Goal: Information Seeking & Learning: Understand process/instructions

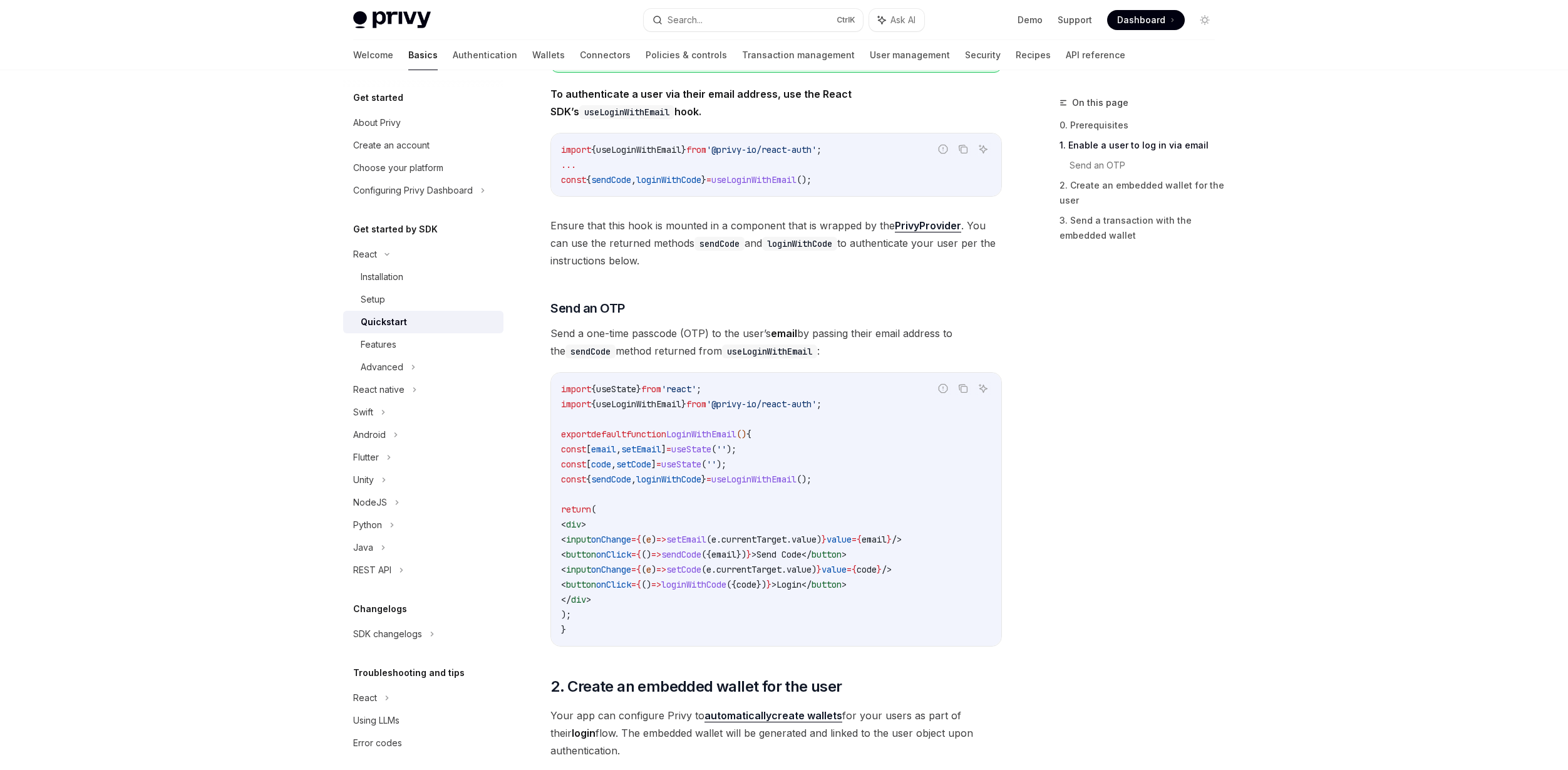
scroll to position [313, 0]
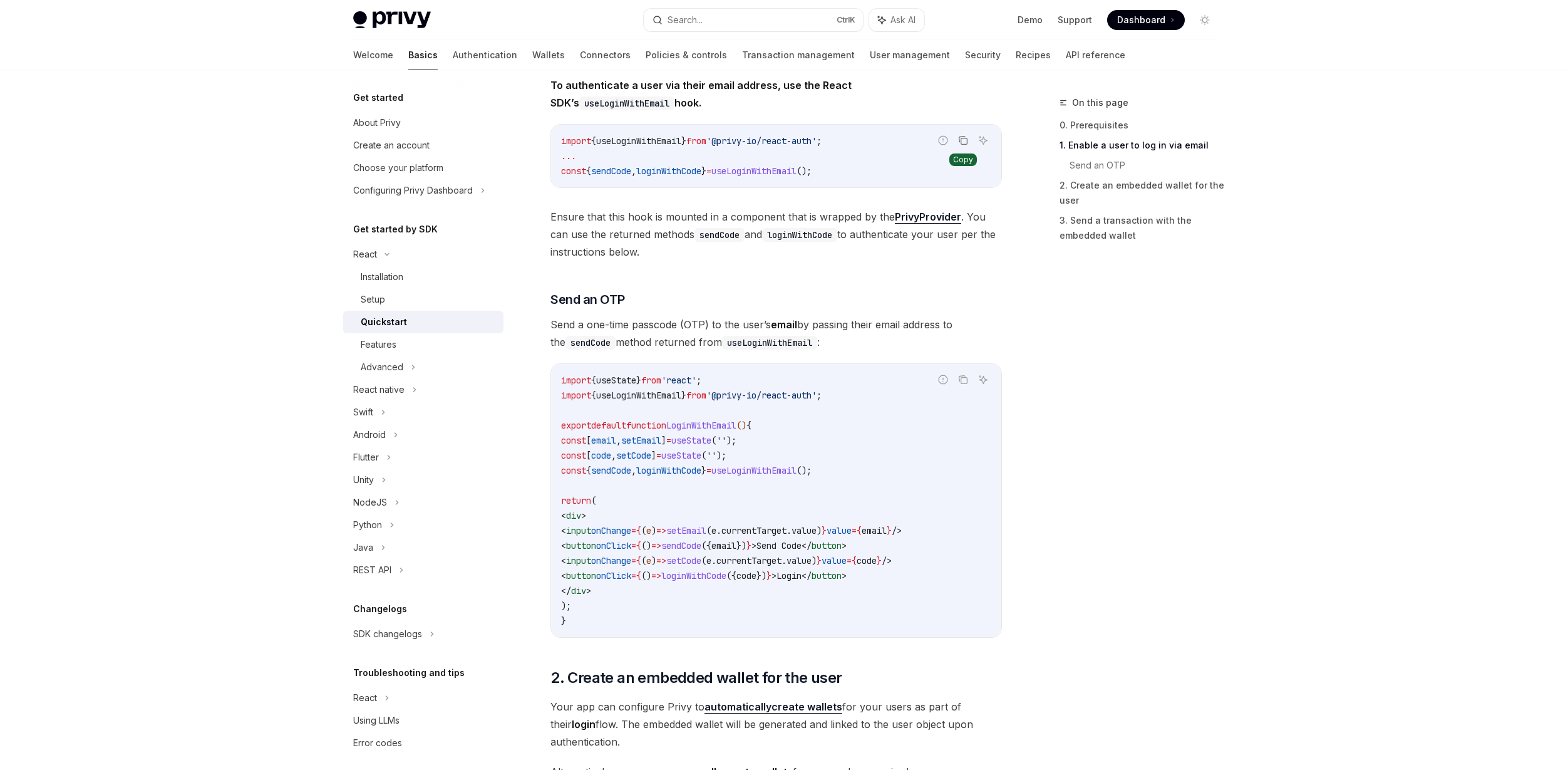
click at [964, 139] on icon "Copy the contents from the code block" at bounding box center [964, 141] width 7 height 7
drag, startPoint x: 965, startPoint y: 386, endPoint x: 961, endPoint y: 392, distance: 7.2
click at [964, 387] on button "Copy the contents from the code block" at bounding box center [963, 379] width 16 height 16
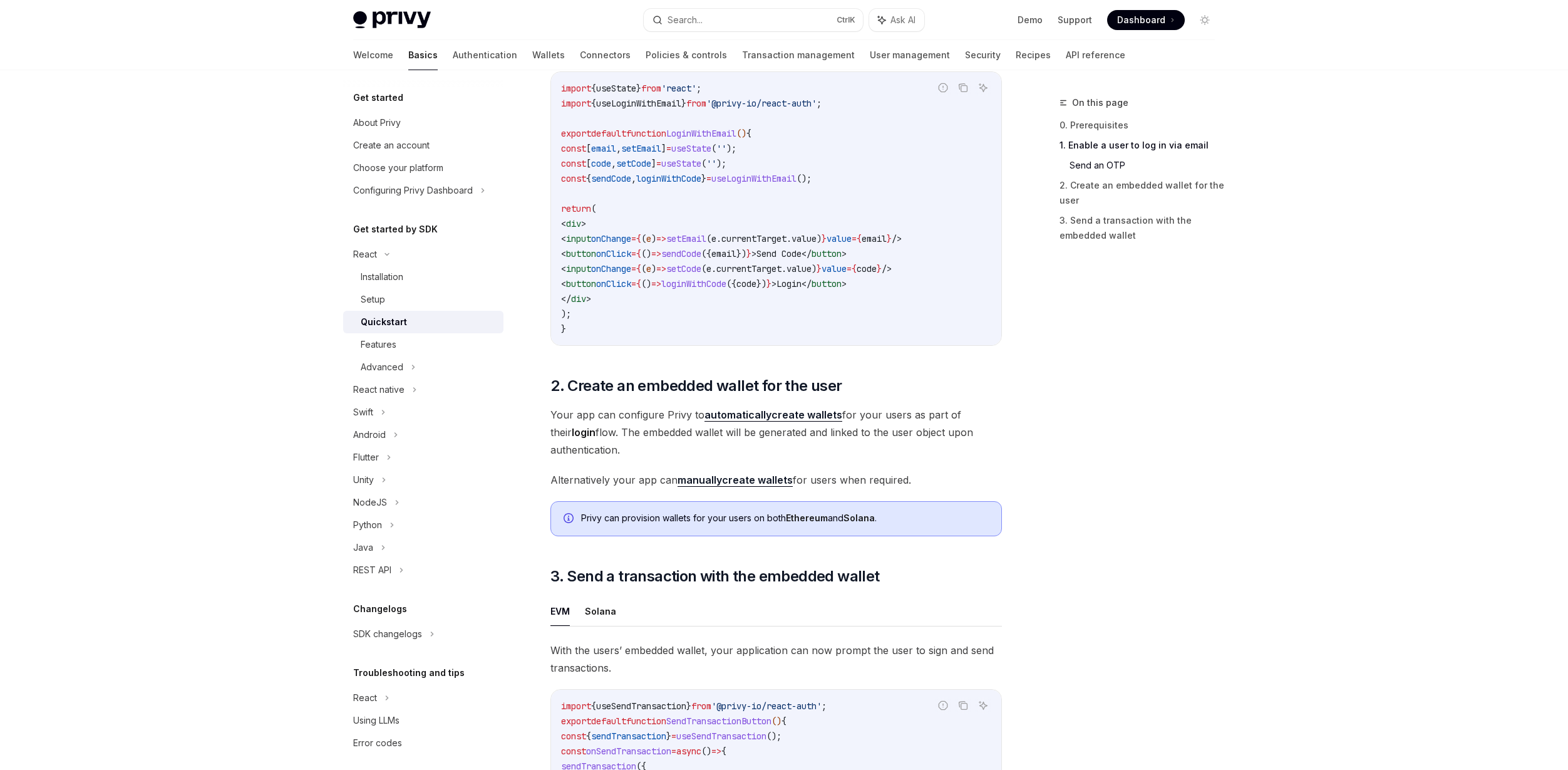
scroll to position [612, 0]
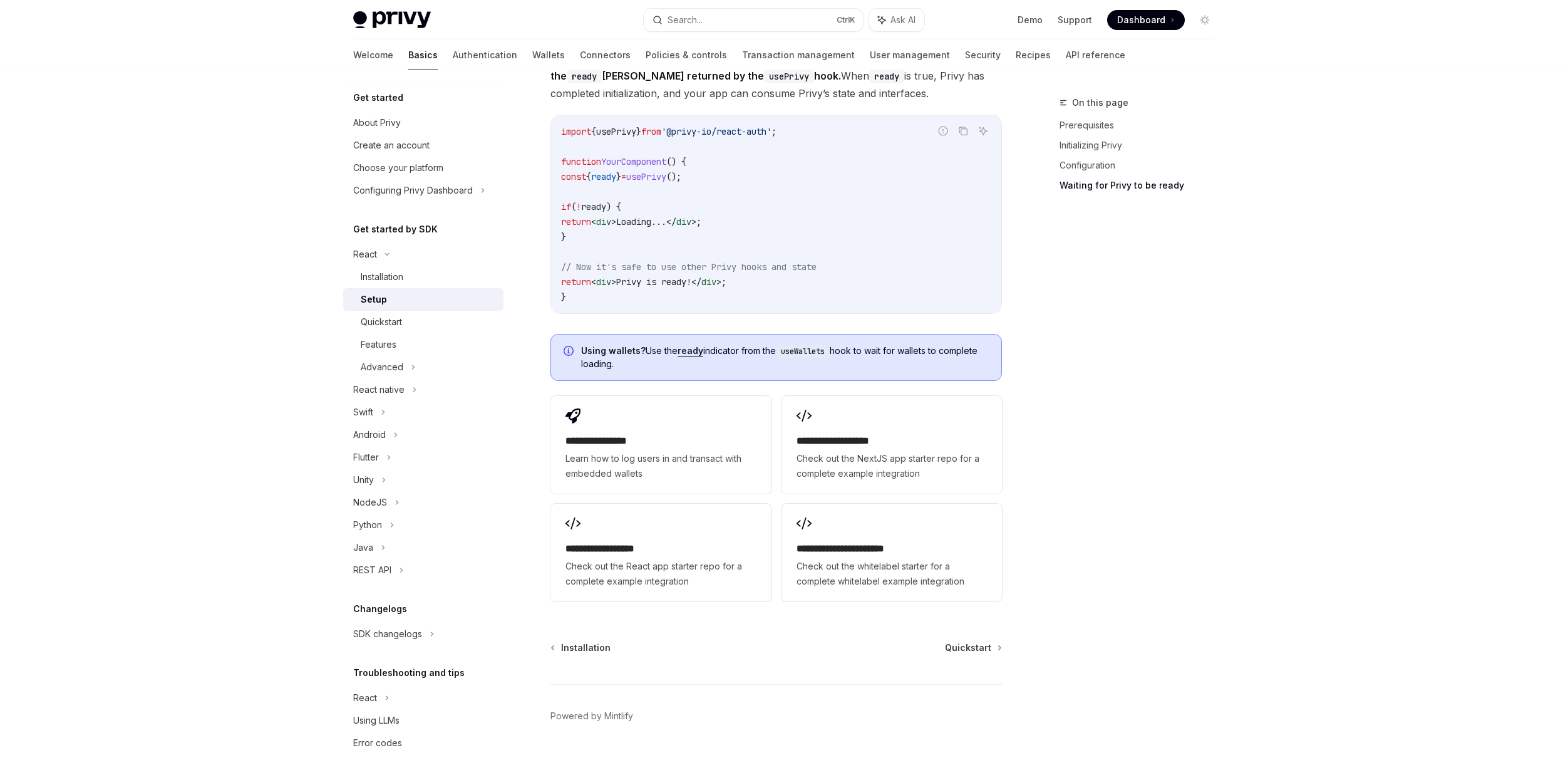
scroll to position [1261, 0]
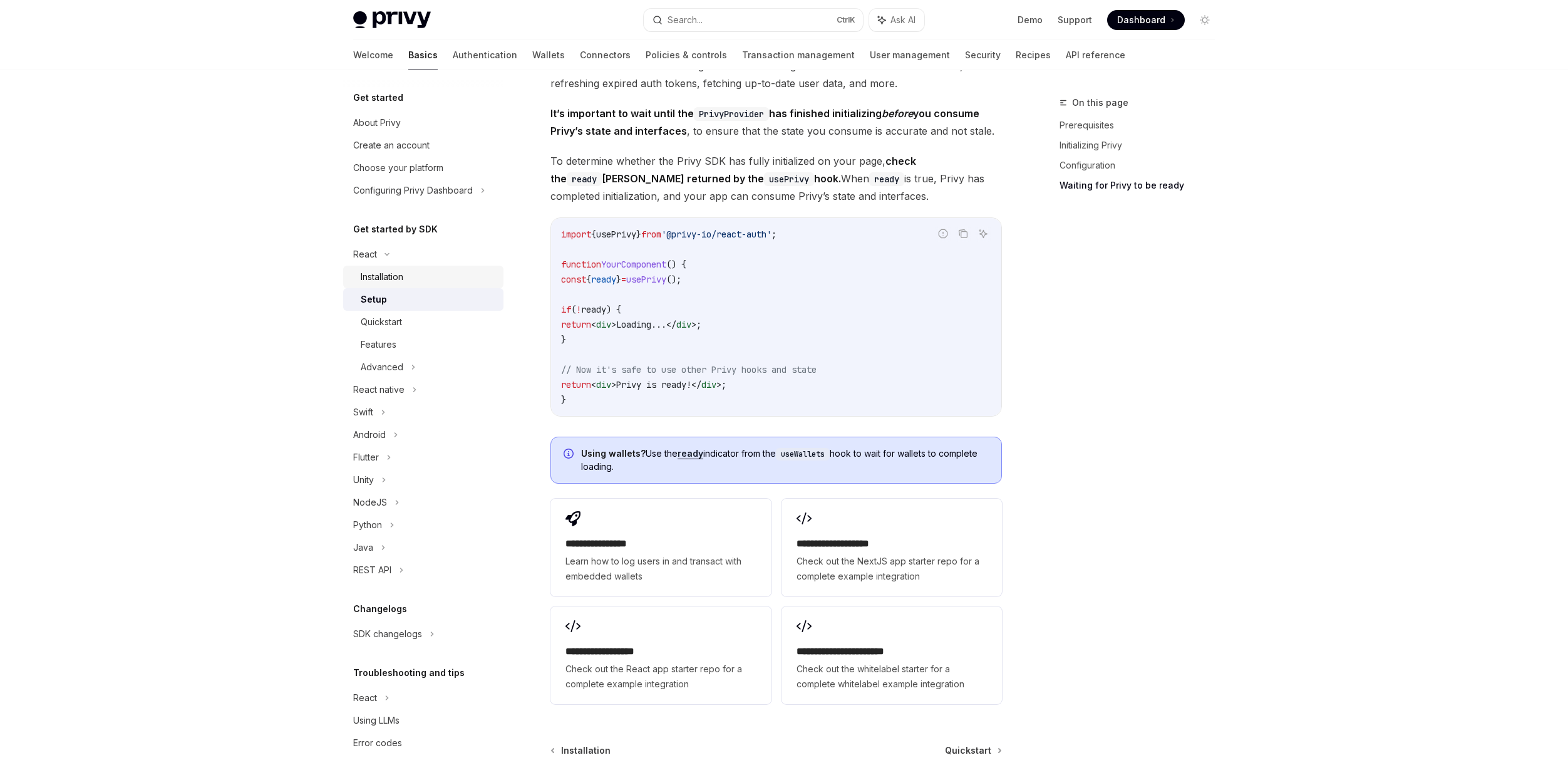
click at [395, 272] on div "Installation" at bounding box center [382, 277] width 43 height 15
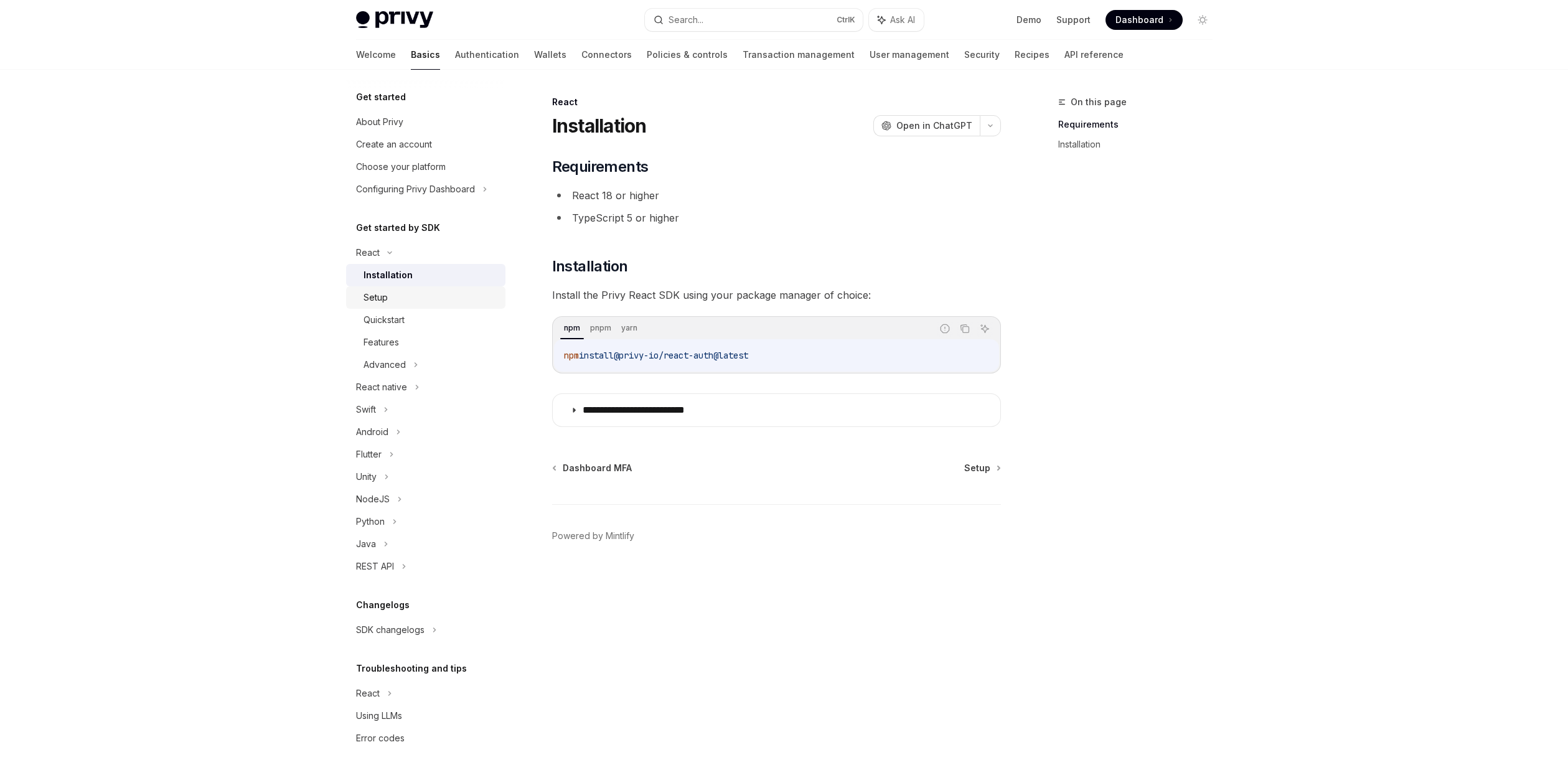
click at [386, 298] on div "Setup" at bounding box center [376, 298] width 25 height 15
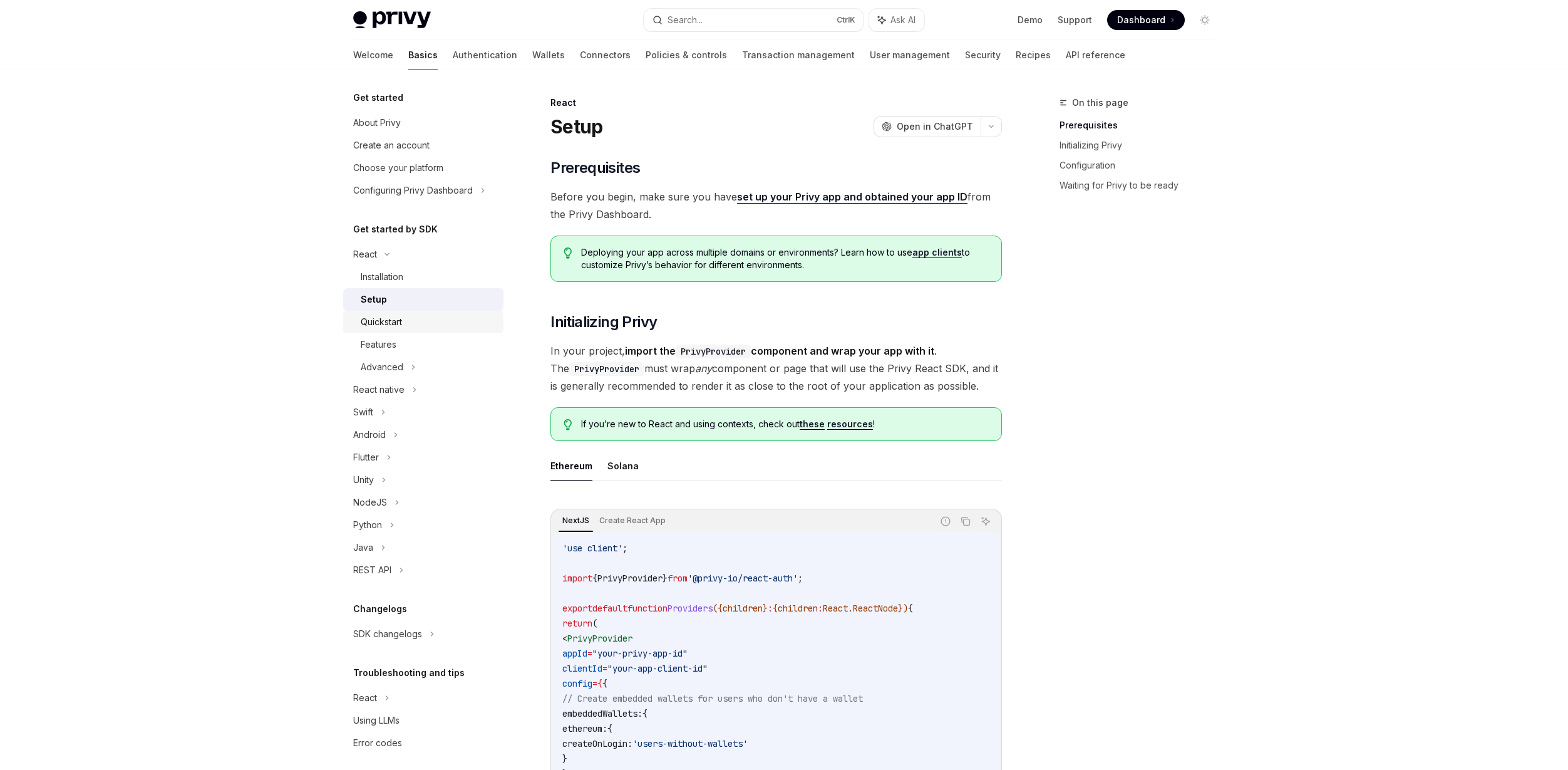
click at [414, 323] on div "Quickstart" at bounding box center [429, 322] width 136 height 15
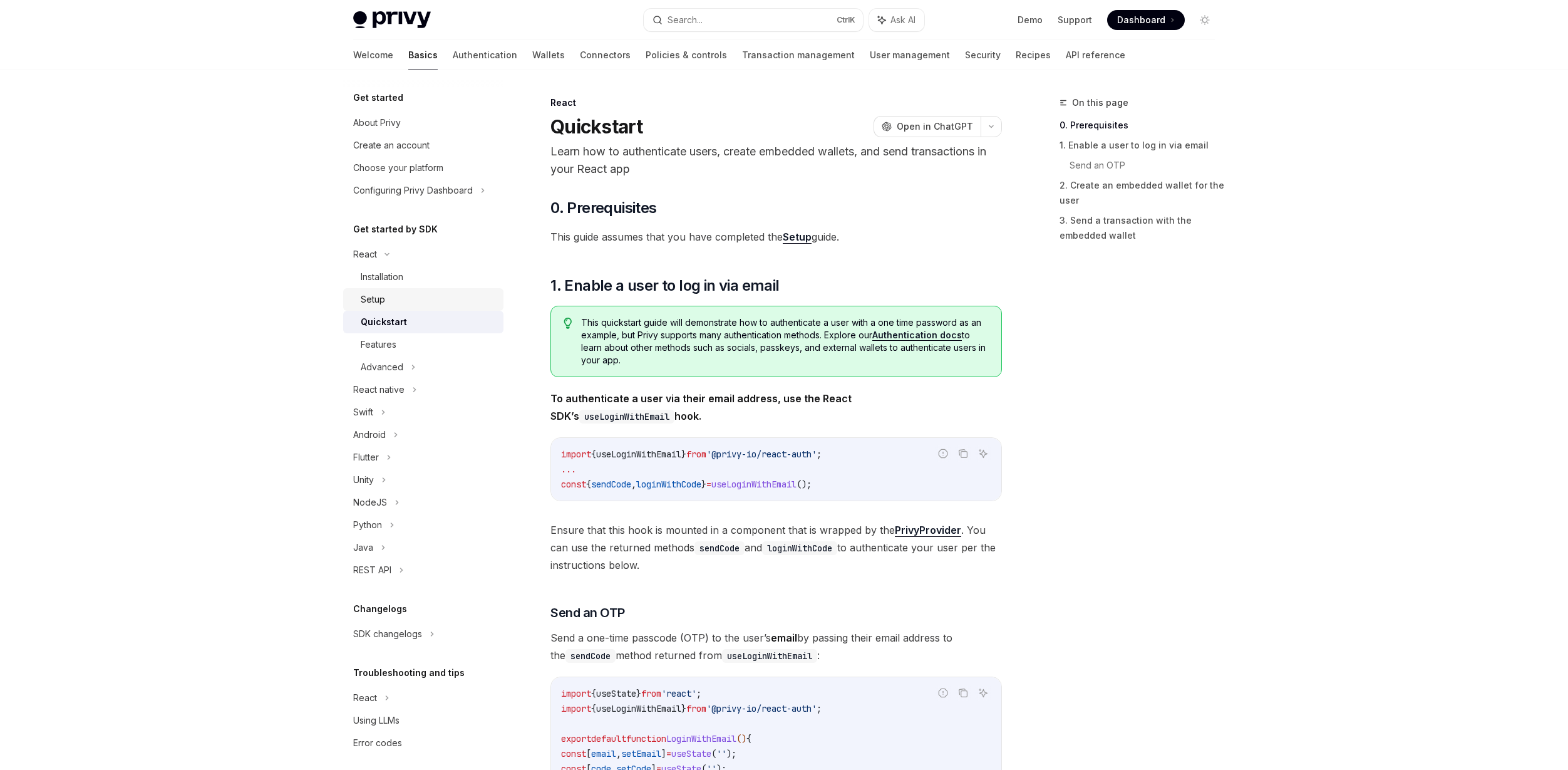
click at [394, 296] on div "Setup" at bounding box center [429, 300] width 136 height 15
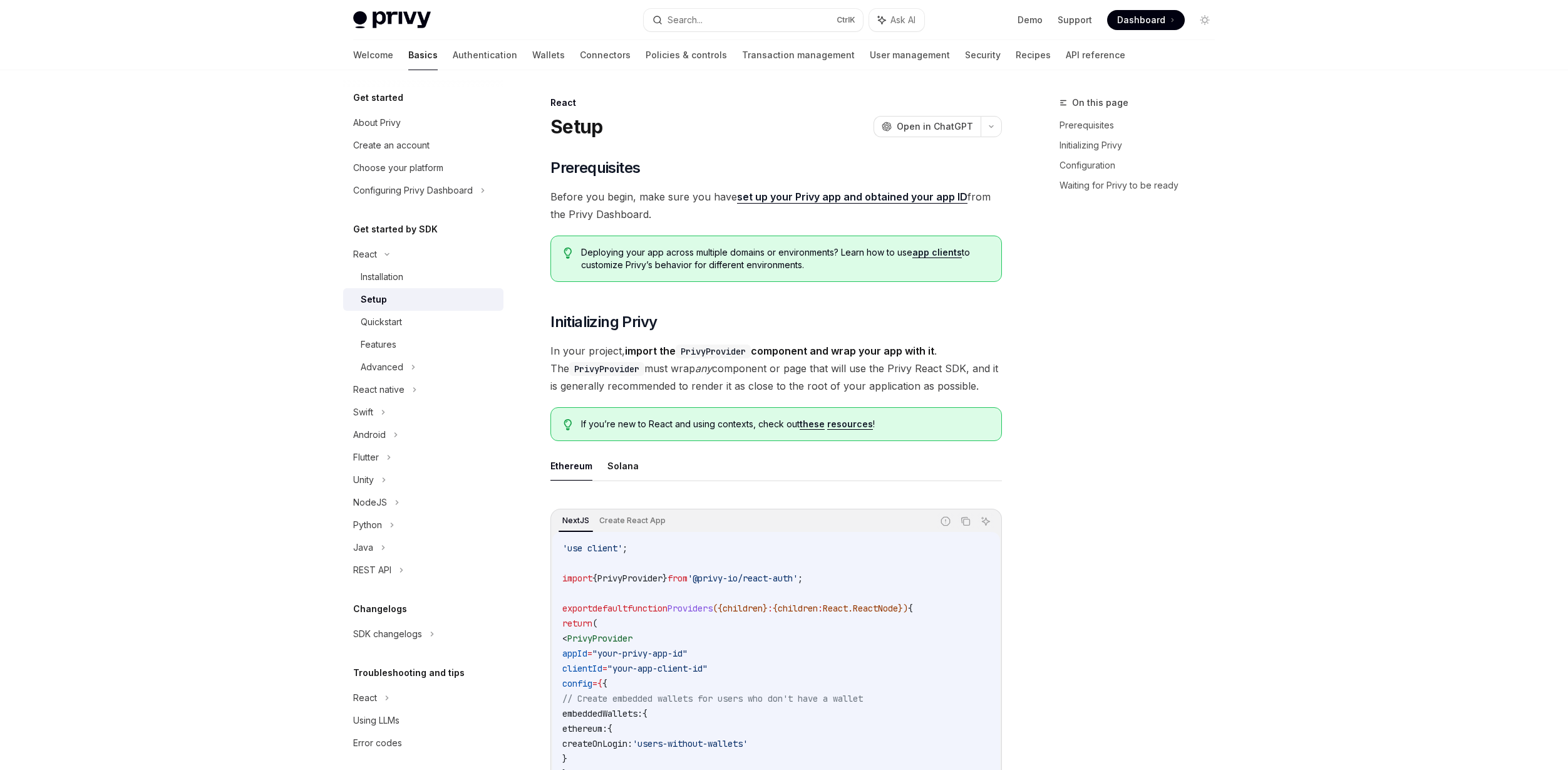
type textarea "*"
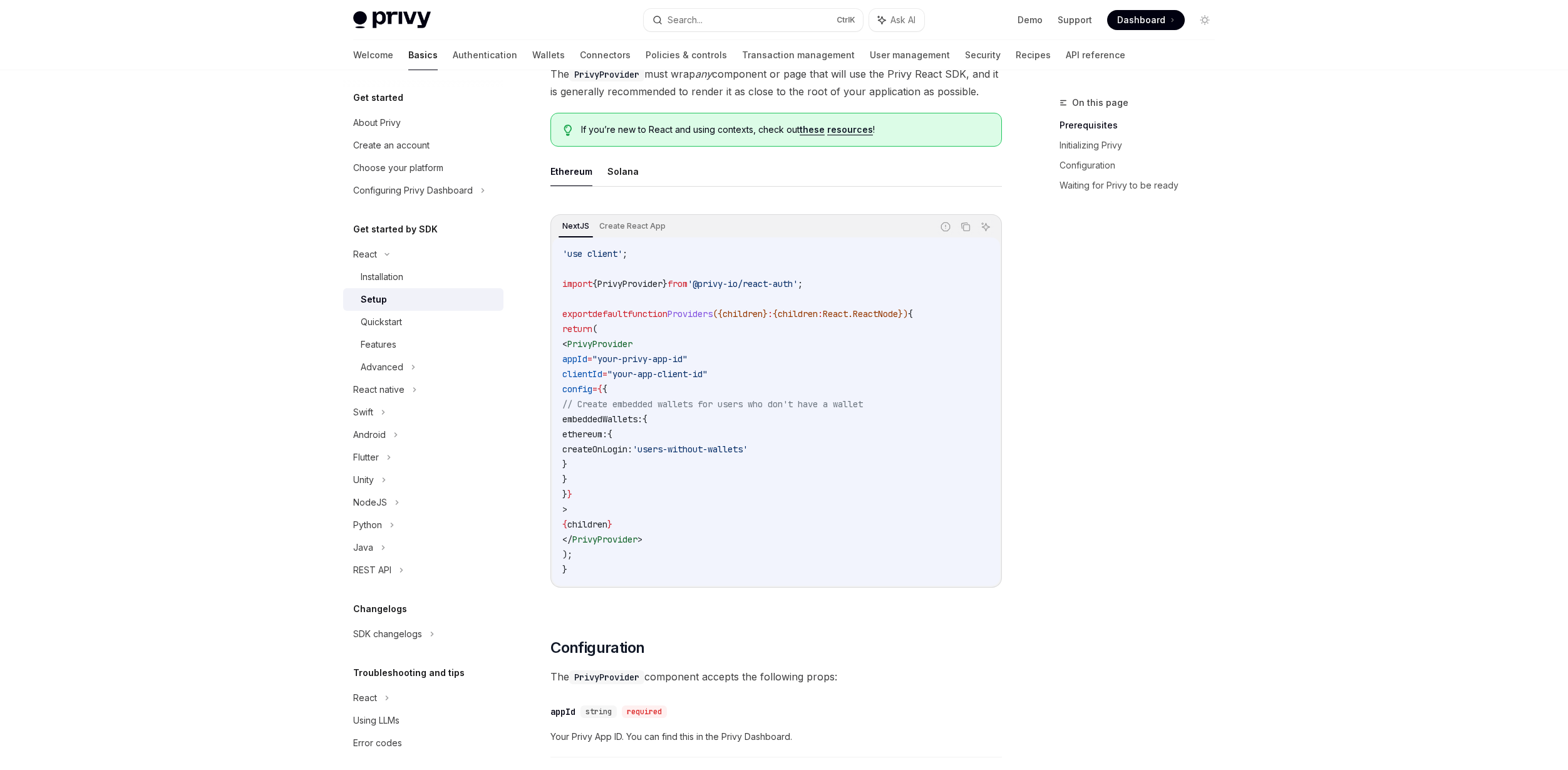
scroll to position [313, 0]
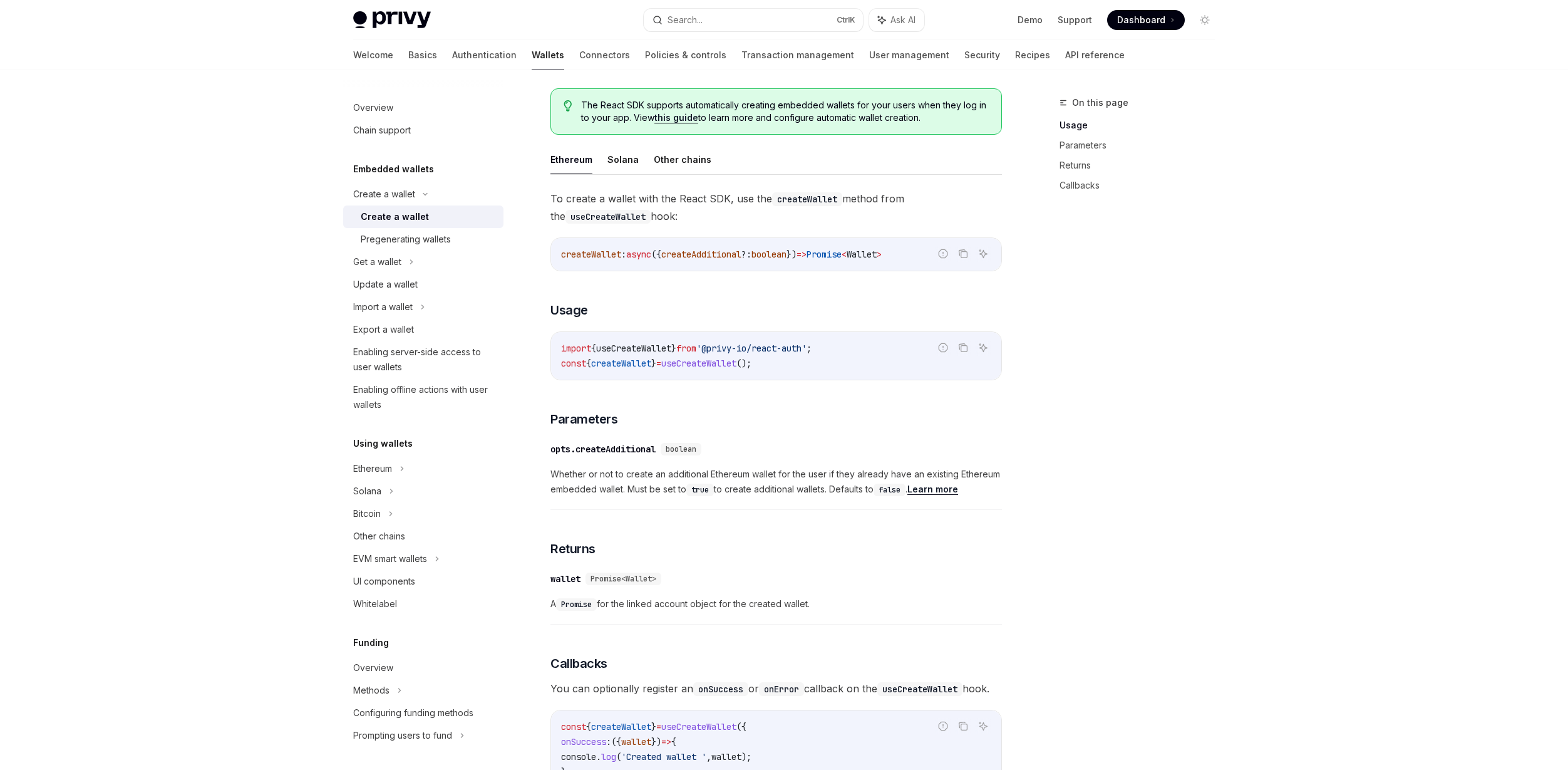
scroll to position [313, 0]
